Goal: Task Accomplishment & Management: Manage account settings

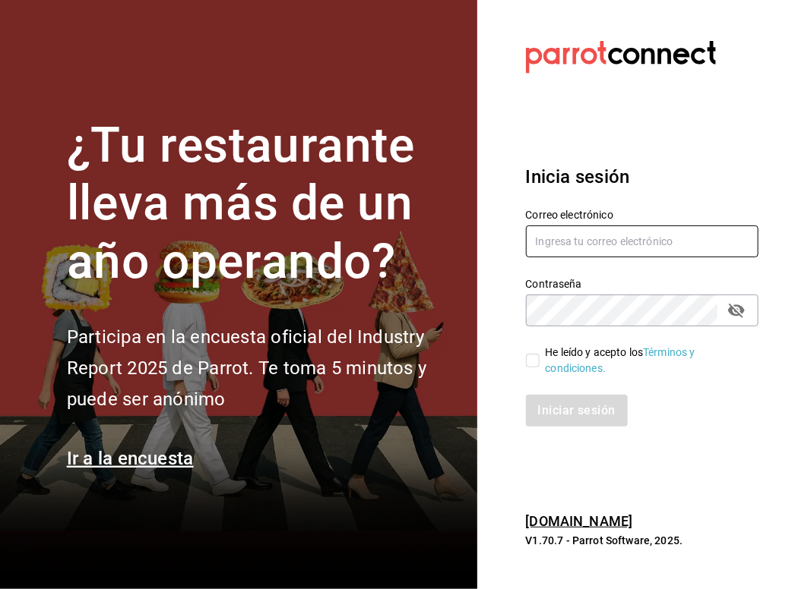
click at [627, 242] on input "text" at bounding box center [642, 242] width 233 height 32
type input "administrador@admin.com"
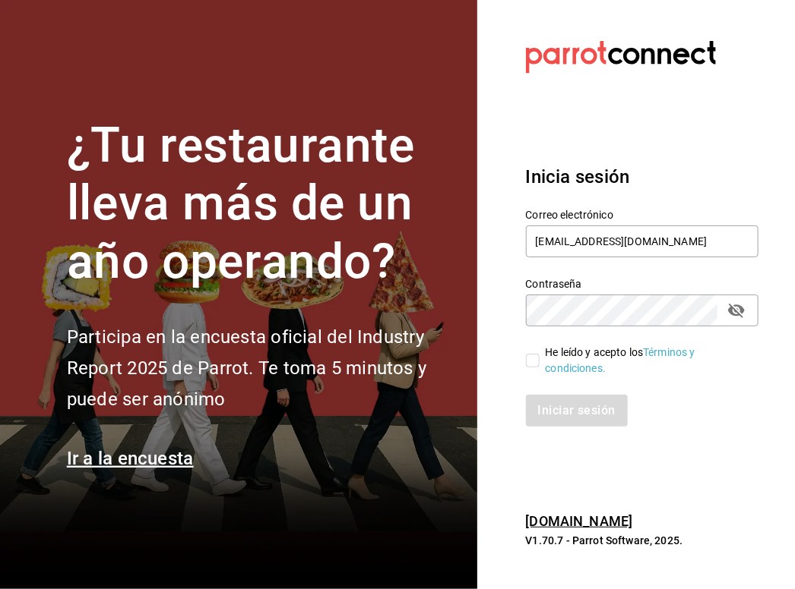
click at [528, 359] on input "He leído y acepto los Términos y condiciones." at bounding box center [533, 361] width 14 height 14
checkbox input "true"
click at [593, 413] on button "Iniciar sesión" at bounding box center [577, 411] width 103 height 32
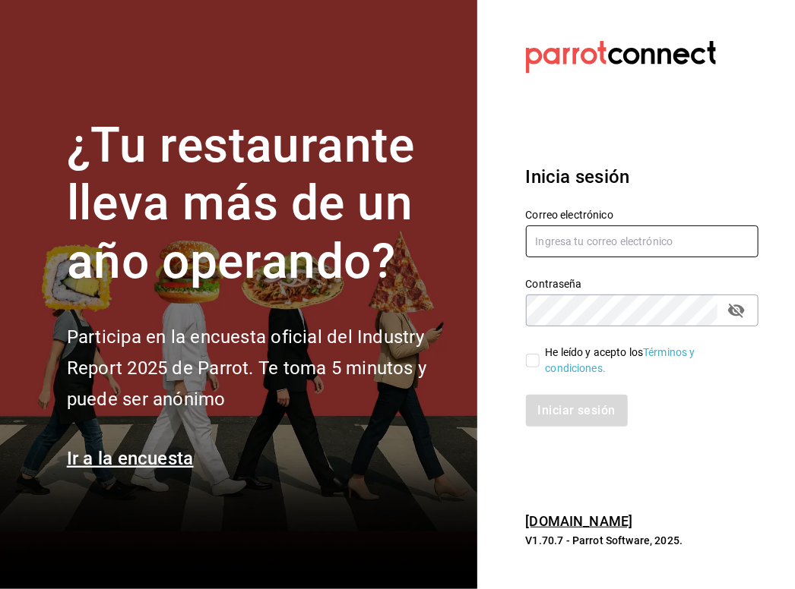
type input "[EMAIL_ADDRESS][DOMAIN_NAME]"
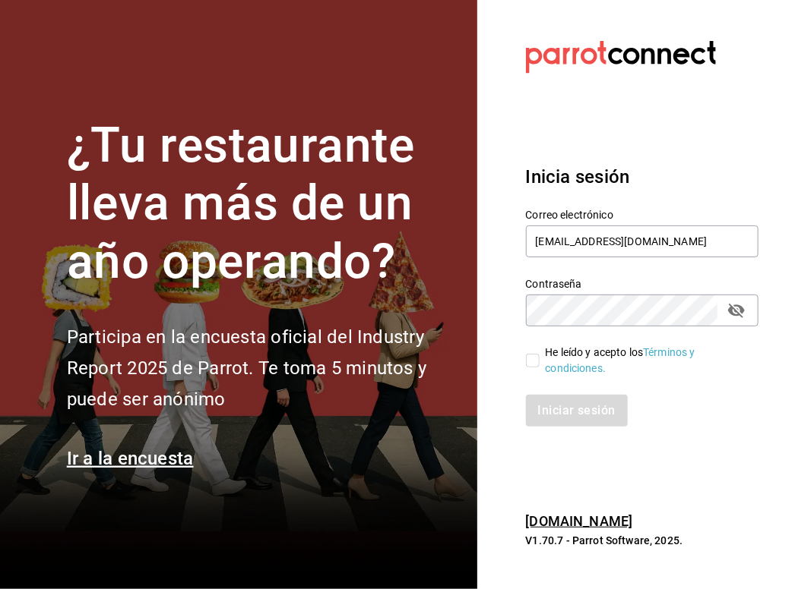
click at [532, 356] on input "He leído y acepto los Términos y condiciones." at bounding box center [533, 361] width 14 height 14
checkbox input "true"
click at [570, 405] on button "Iniciar sesión" at bounding box center [577, 411] width 103 height 32
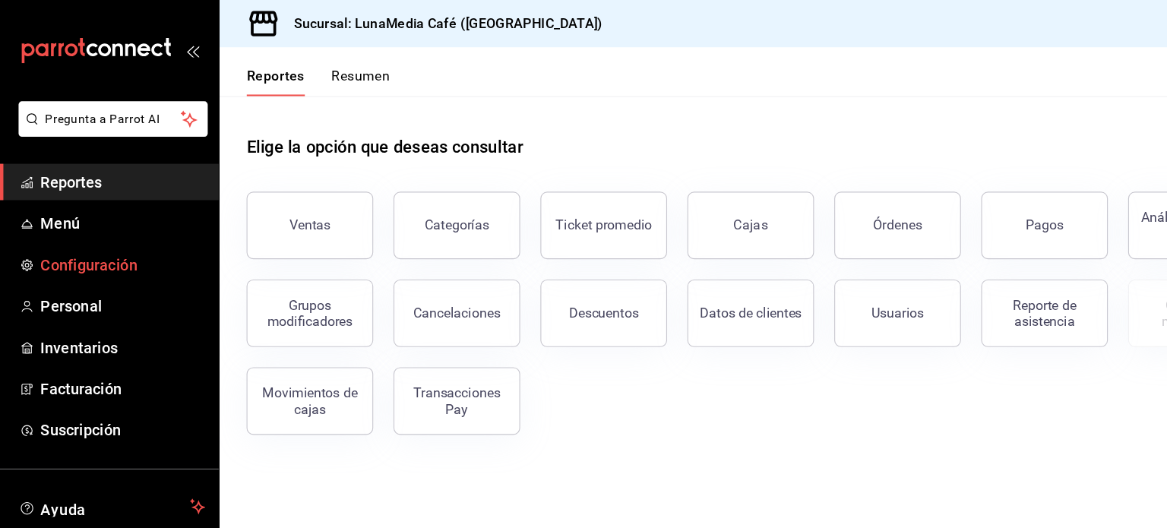
click at [50, 235] on span "Configuración" at bounding box center [110, 238] width 148 height 21
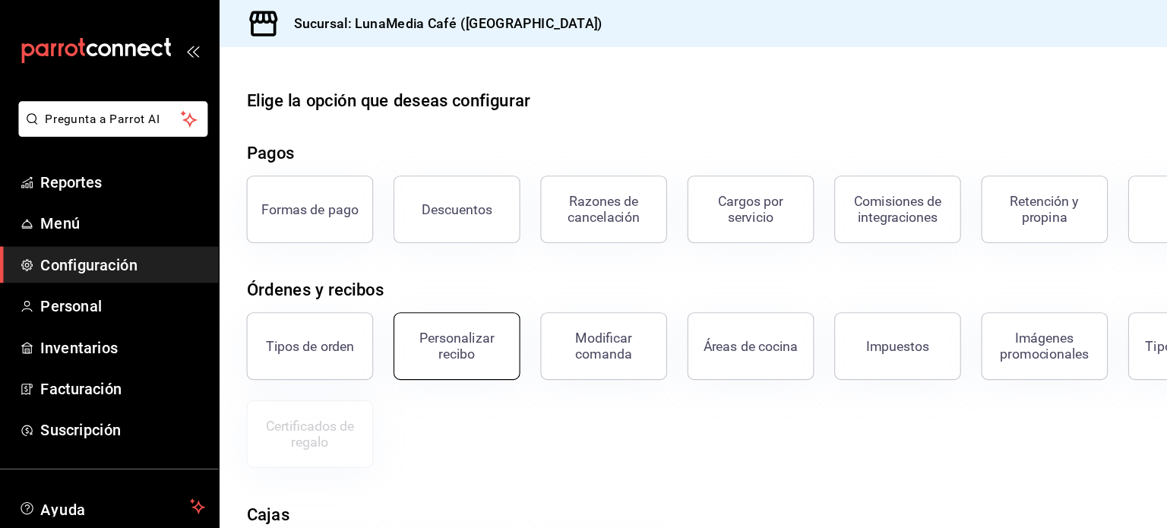
click at [416, 305] on div "Personalizar recibo" at bounding box center [411, 311] width 94 height 29
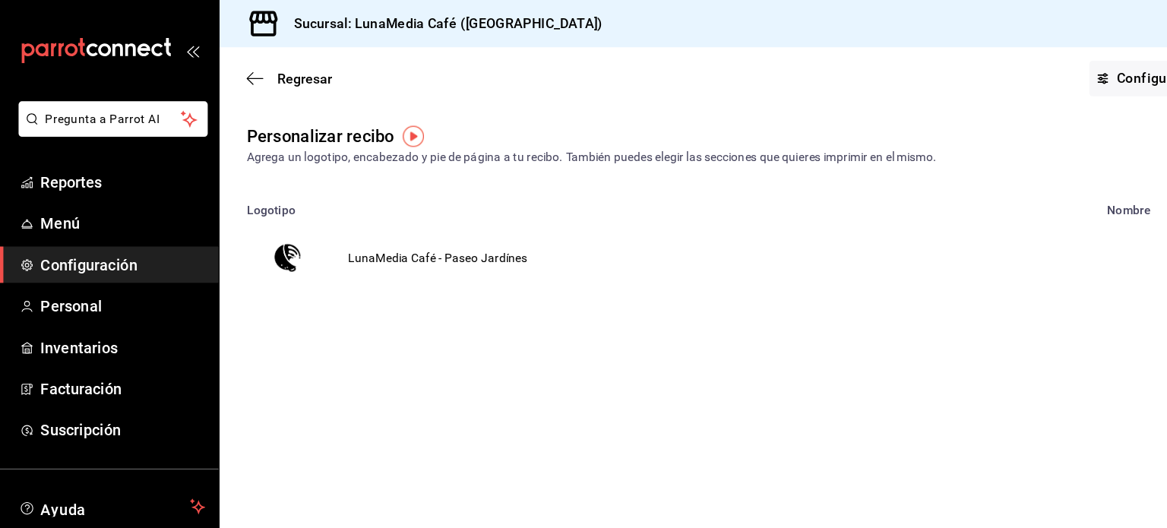
click at [445, 235] on td "LunaMedia Café - Paseo Jardínes" at bounding box center [394, 231] width 198 height 73
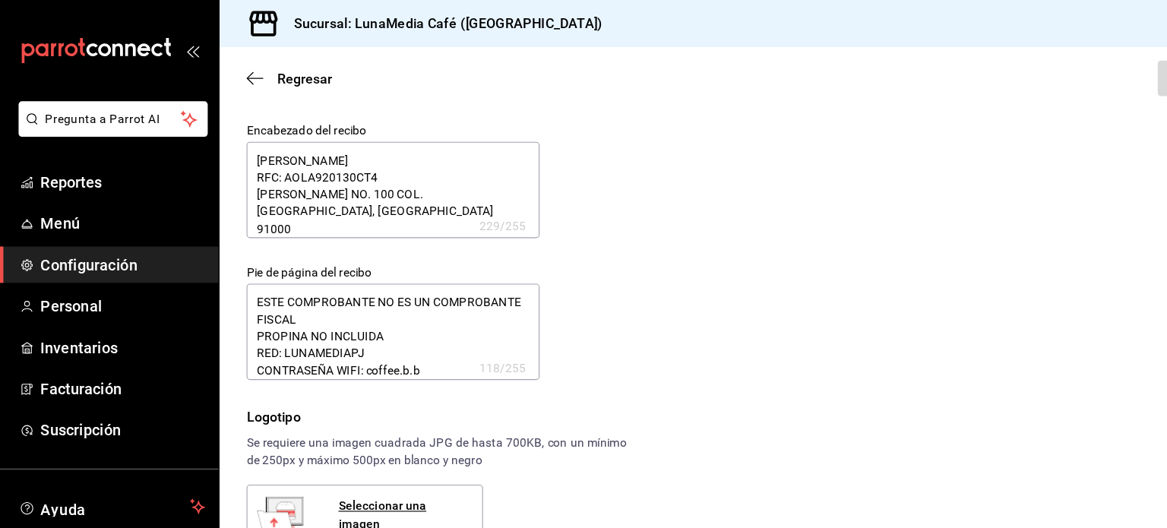
type textarea "x"
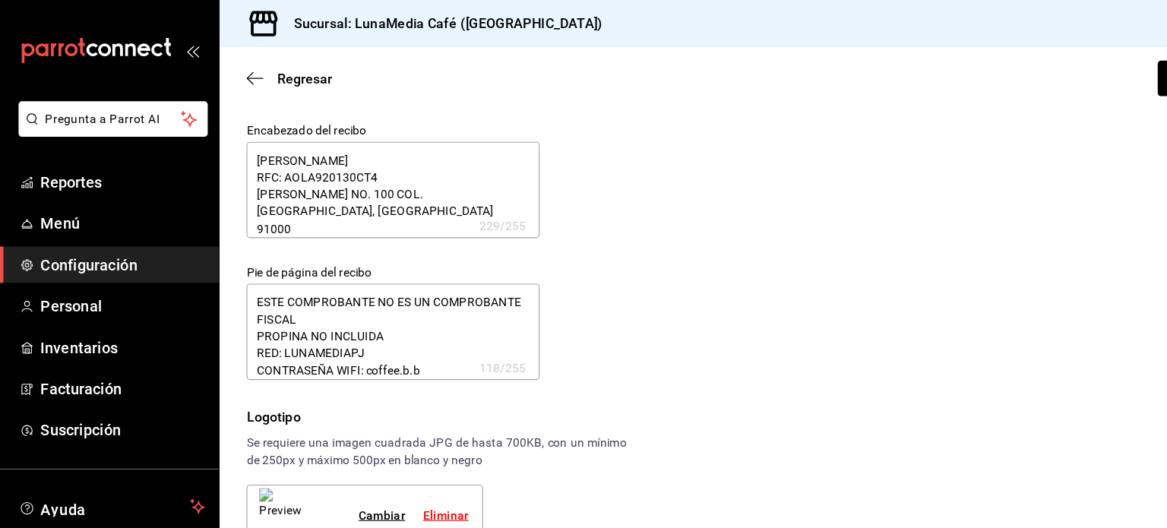
type textarea "x"
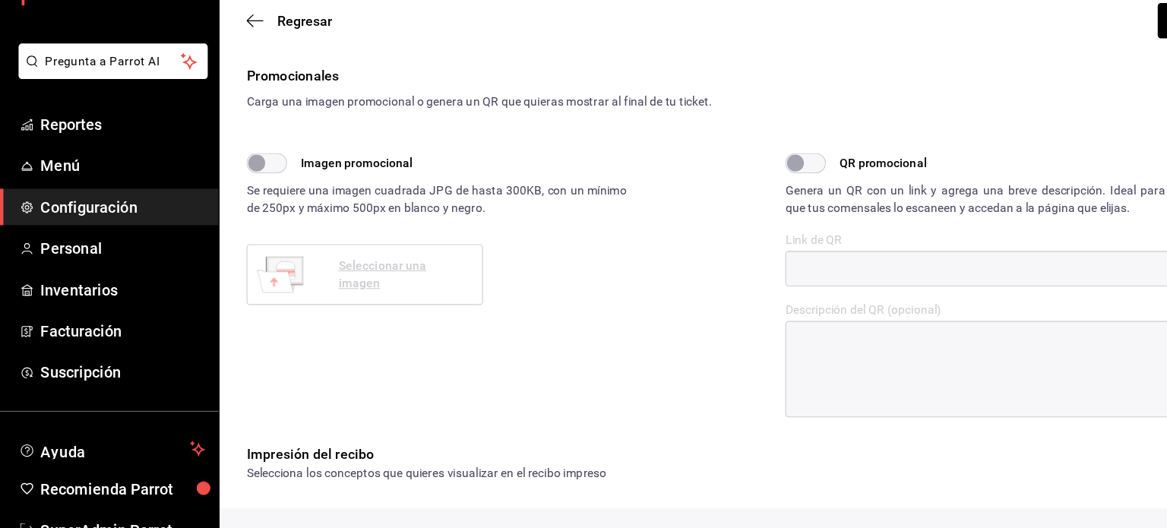
scroll to position [388, 0]
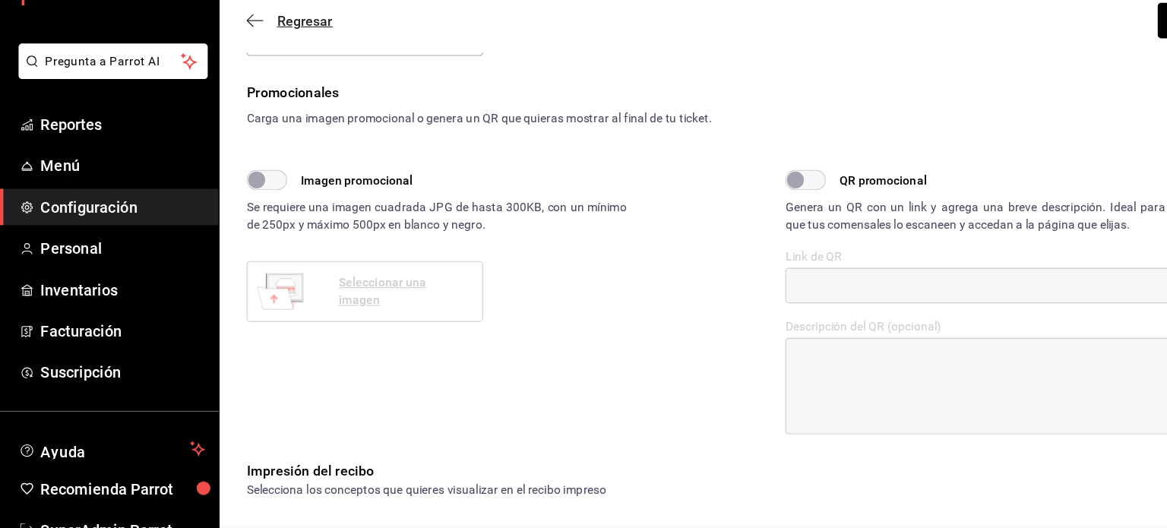
click at [232, 70] on icon "button" at bounding box center [229, 71] width 15 height 14
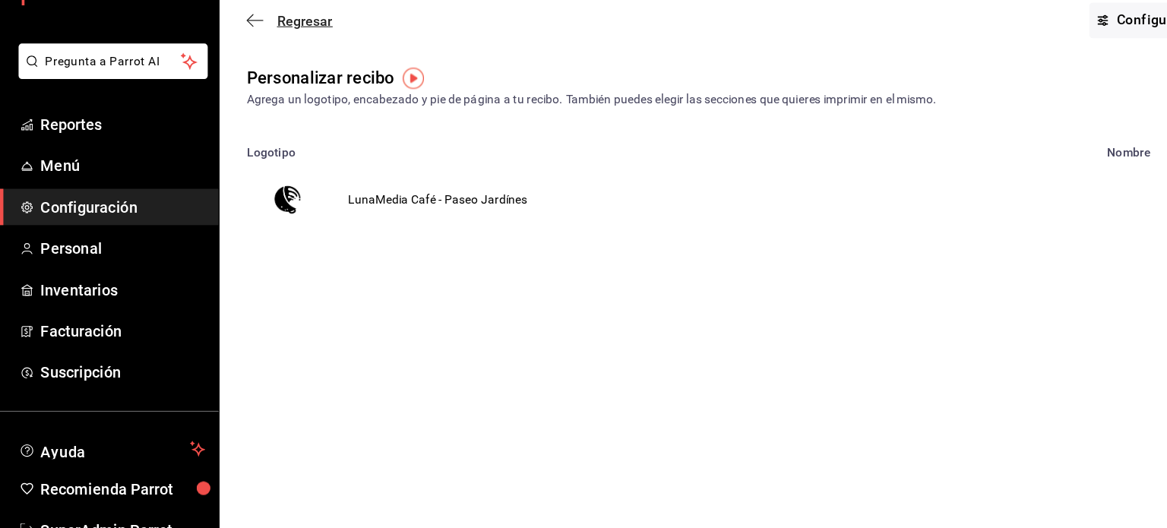
click at [232, 69] on icon "button" at bounding box center [229, 71] width 15 height 14
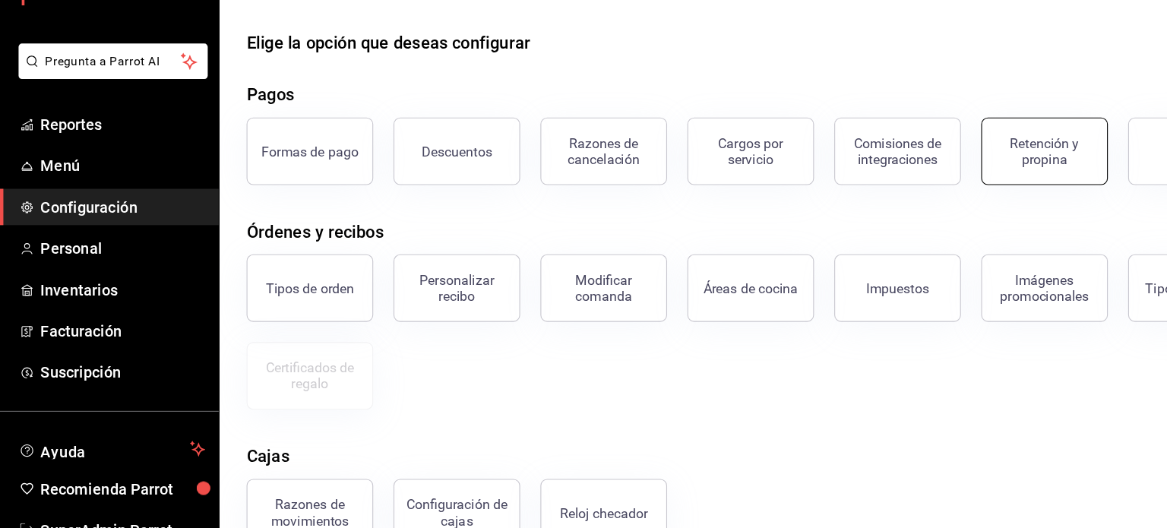
click at [942, 188] on div "Retención y propina" at bounding box center [940, 188] width 94 height 29
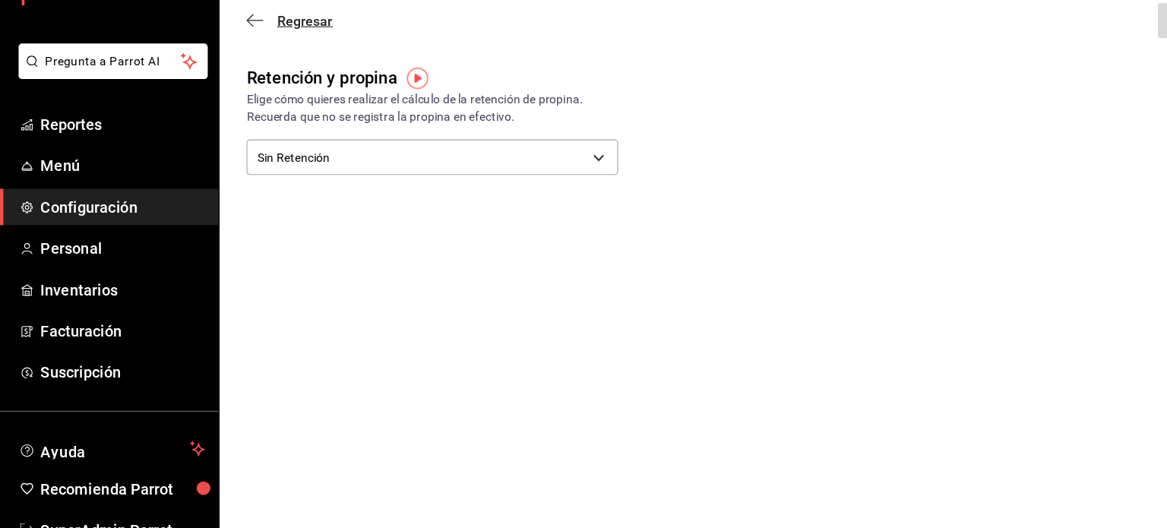
click at [232, 67] on icon "button" at bounding box center [229, 71] width 15 height 14
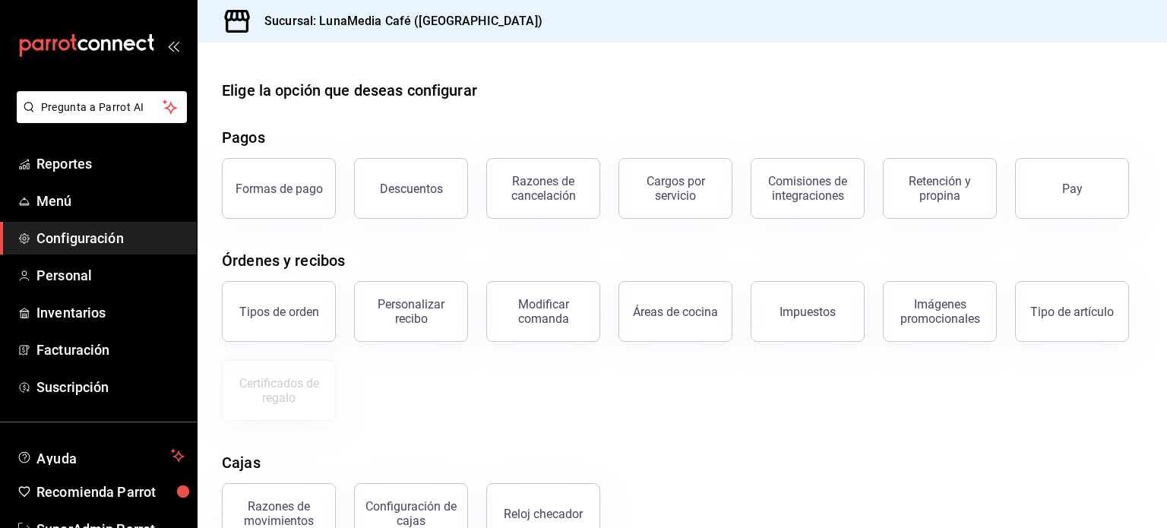
scroll to position [163, 0]
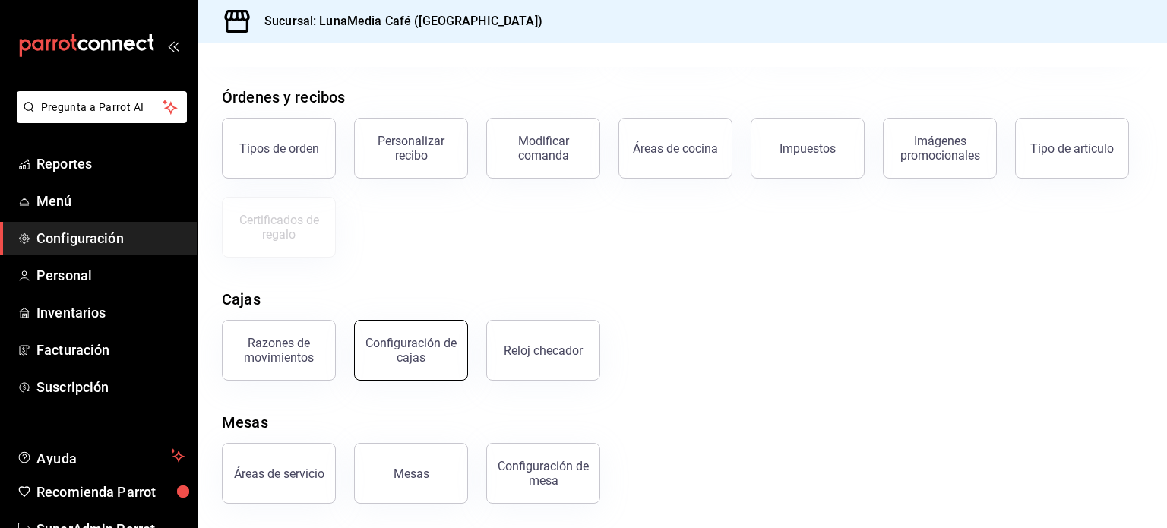
click at [416, 362] on div "Configuración de cajas" at bounding box center [411, 350] width 94 height 29
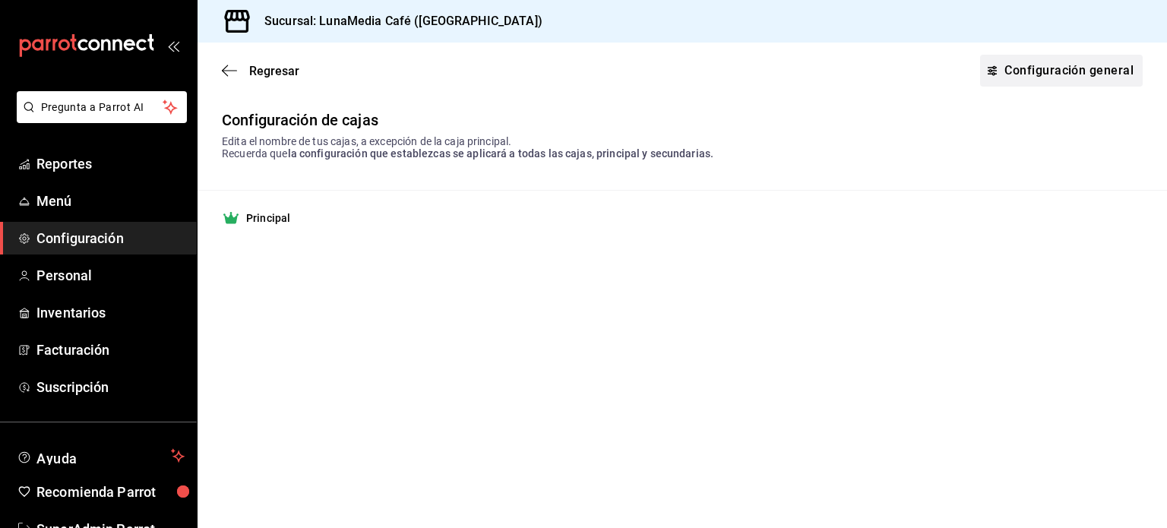
click at [1051, 78] on link "Configuración general" at bounding box center [1061, 71] width 163 height 32
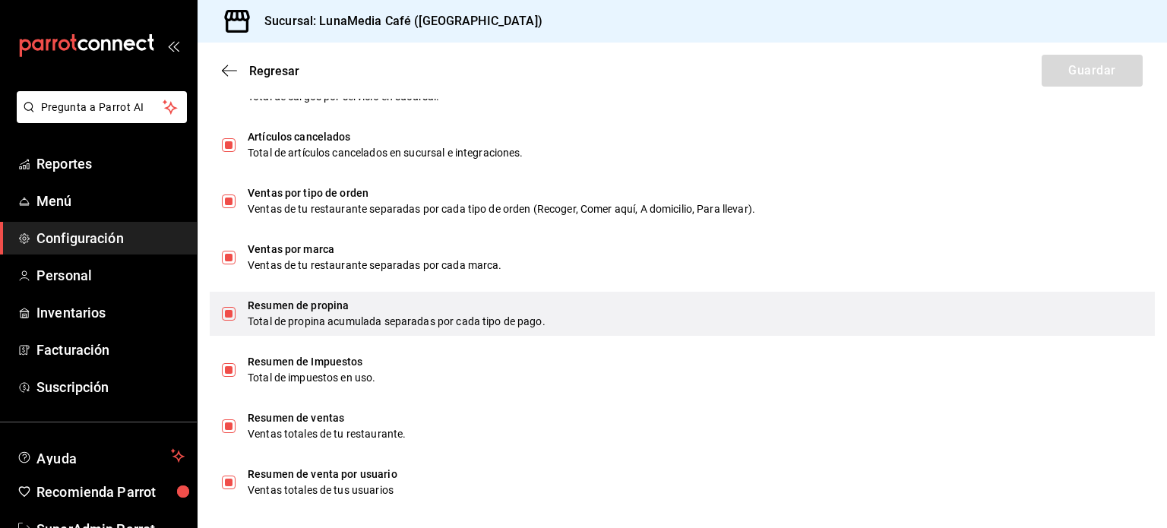
scroll to position [972, 0]
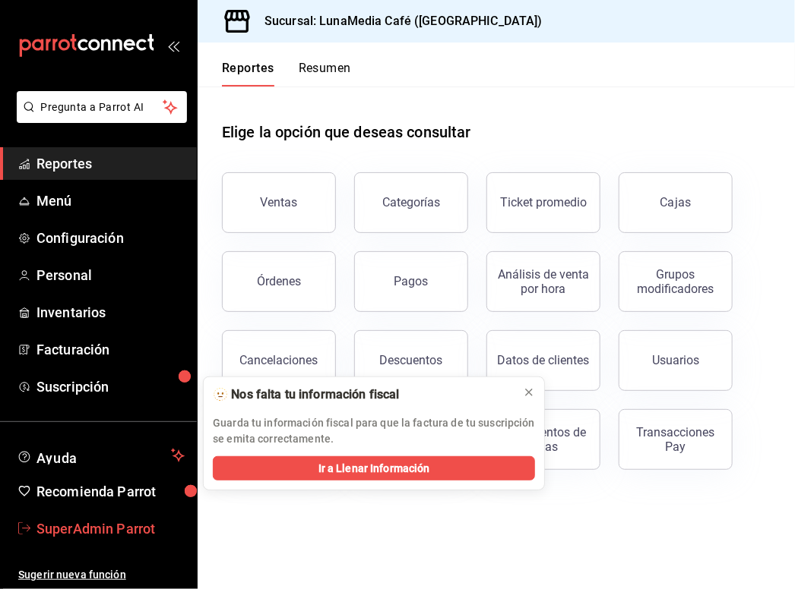
click at [82, 526] on span "SuperAdmin Parrot" at bounding box center [110, 529] width 148 height 21
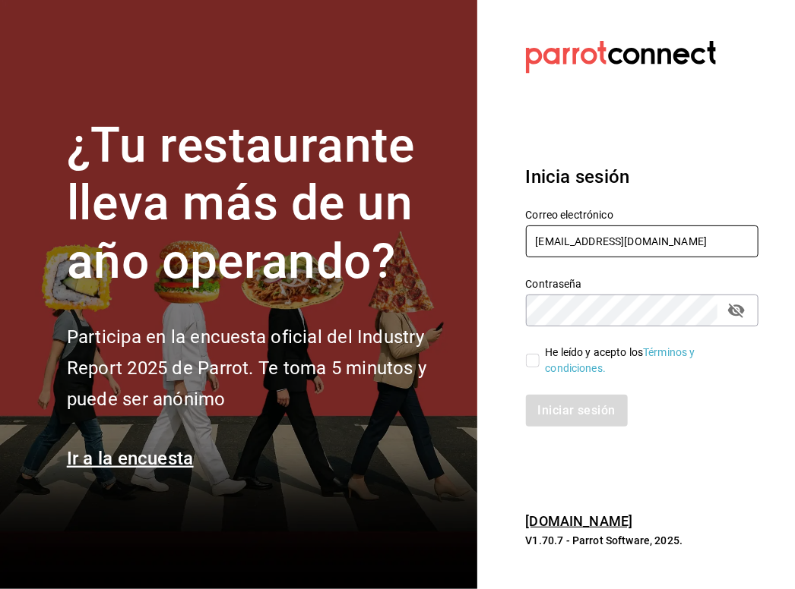
click at [599, 244] on input "lunamediacafe@paseojardines.com" at bounding box center [642, 242] width 233 height 32
paste input "whim@cdmx"
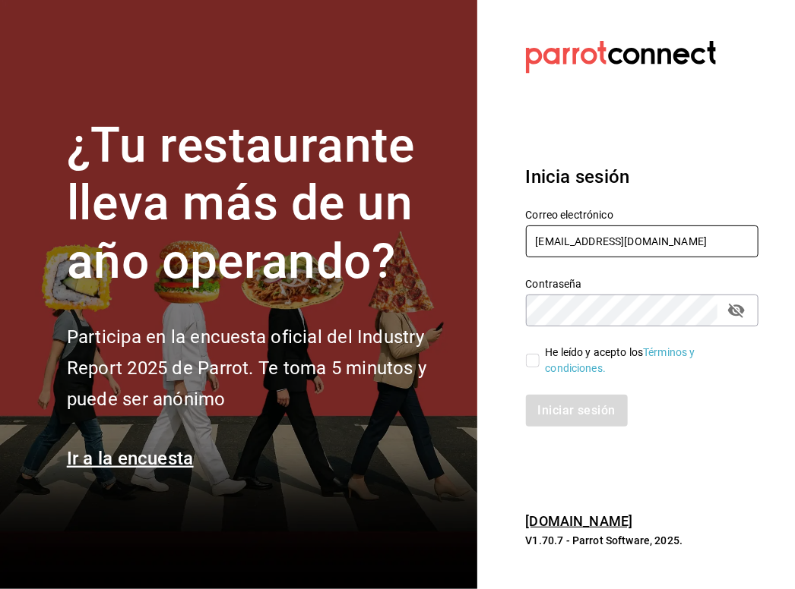
type input "whim@cdmx.com"
click at [531, 359] on input "He leído y acepto los Términos y condiciones." at bounding box center [533, 361] width 14 height 14
checkbox input "true"
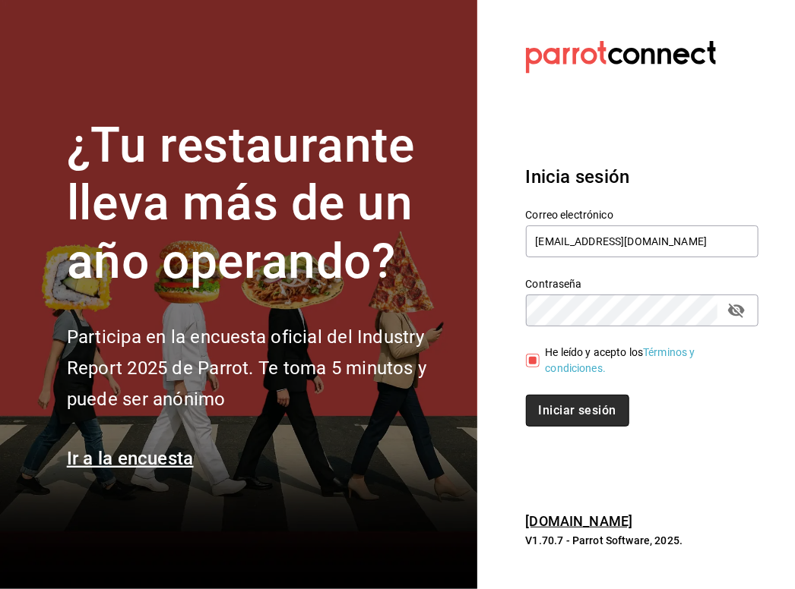
click at [596, 425] on button "Iniciar sesión" at bounding box center [577, 411] width 103 height 32
